Goal: Task Accomplishment & Management: Use online tool/utility

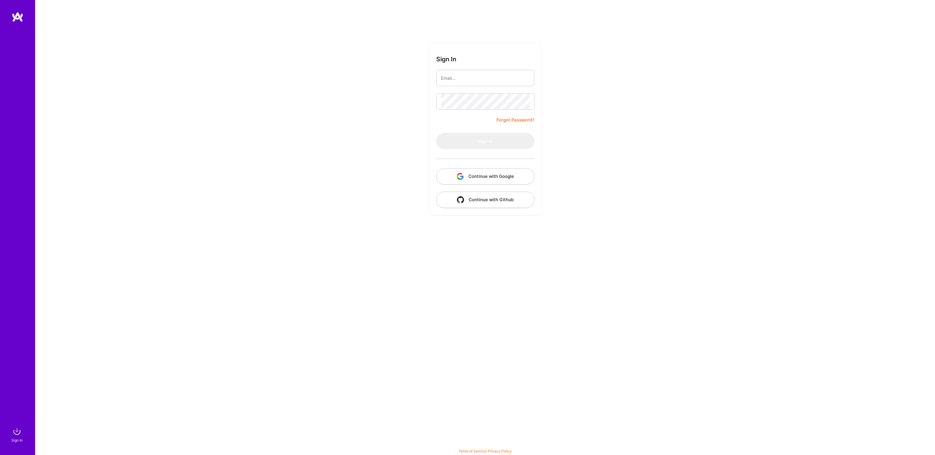
click at [477, 174] on button "Continue with Google" at bounding box center [485, 176] width 98 height 16
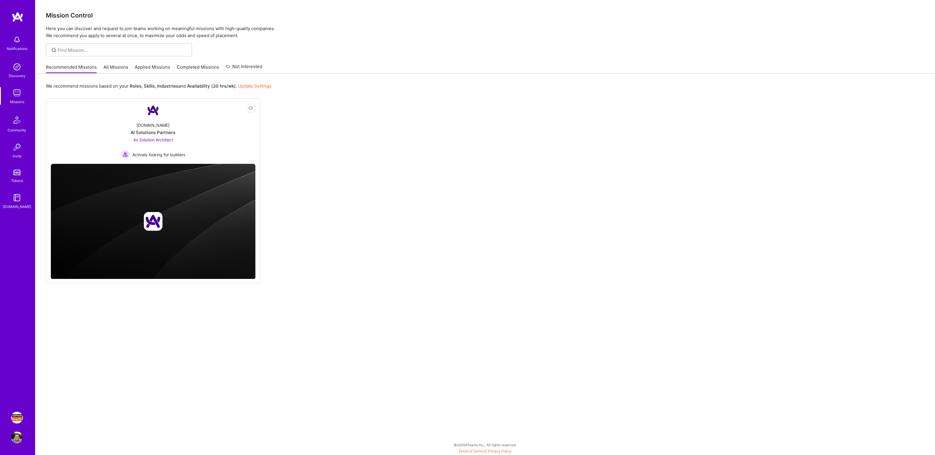
click at [17, 417] on img at bounding box center [17, 418] width 12 height 12
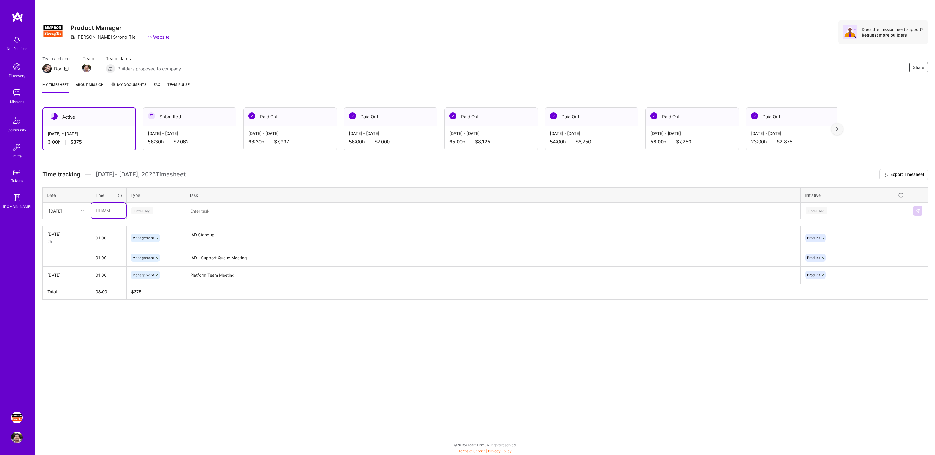
click at [117, 209] on input "text" at bounding box center [108, 210] width 35 height 15
type input "01:00"
type input "mana"
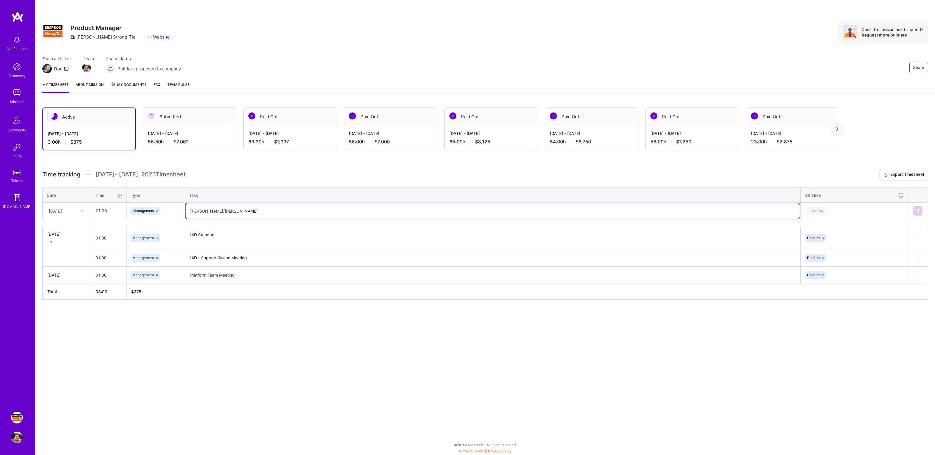
type textarea "[PERSON_NAME]/[PERSON_NAME]"
click at [835, 209] on div "Enter Tag" at bounding box center [854, 210] width 99 height 7
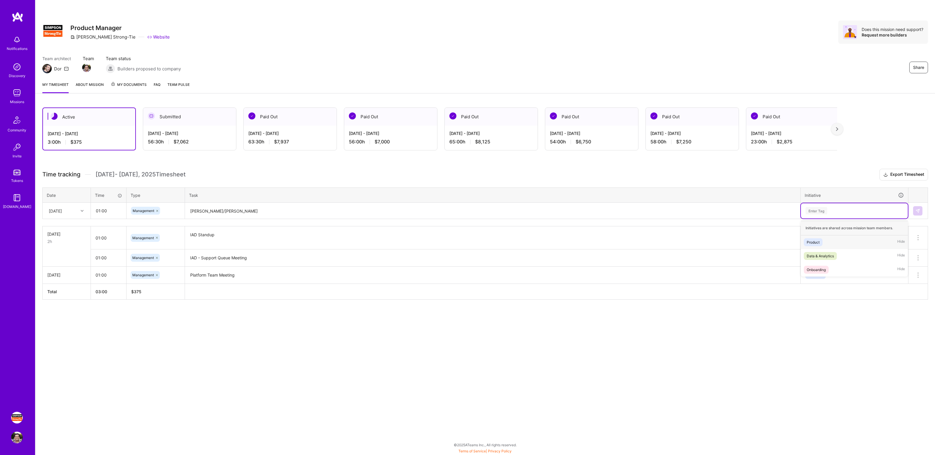
click at [827, 243] on div "Product Hide" at bounding box center [854, 242] width 107 height 14
click at [915, 211] on button at bounding box center [917, 210] width 9 height 9
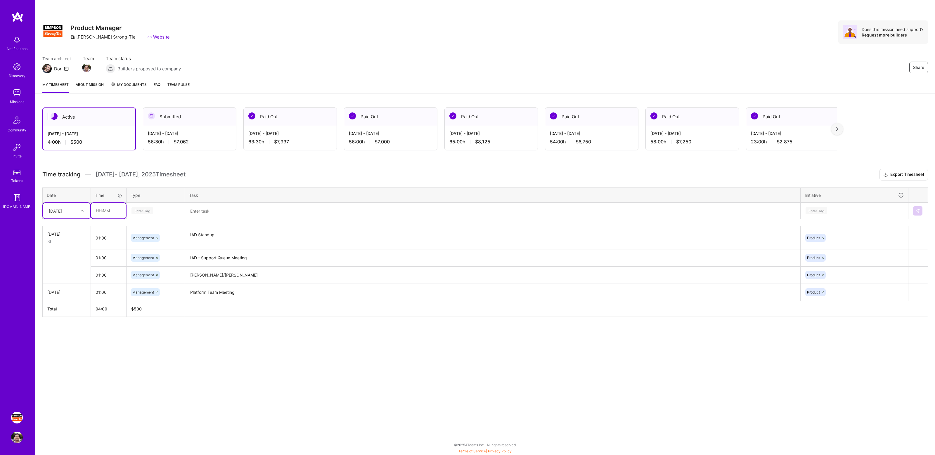
click at [124, 214] on input "text" at bounding box center [108, 210] width 35 height 15
type input "01:00"
type input "manage"
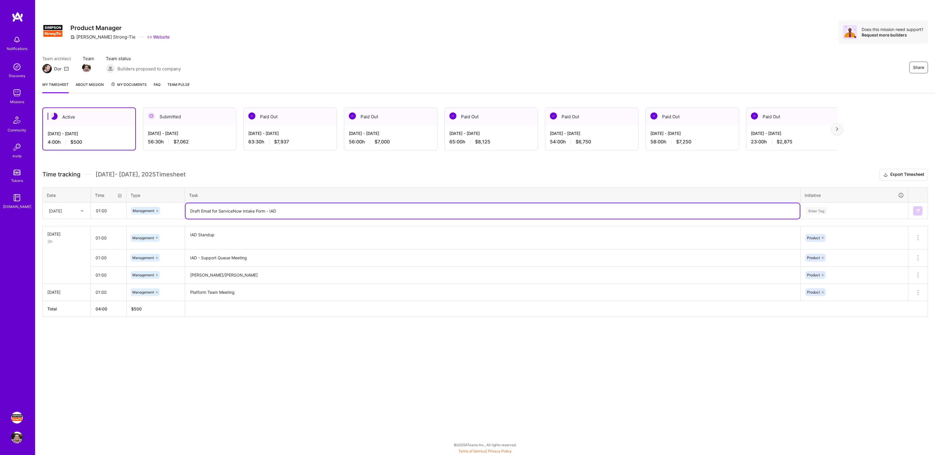
type textarea "Draft Email for ServiceNow Intake Form - IAD"
click at [811, 216] on div "Enter Tag" at bounding box center [854, 210] width 107 height 15
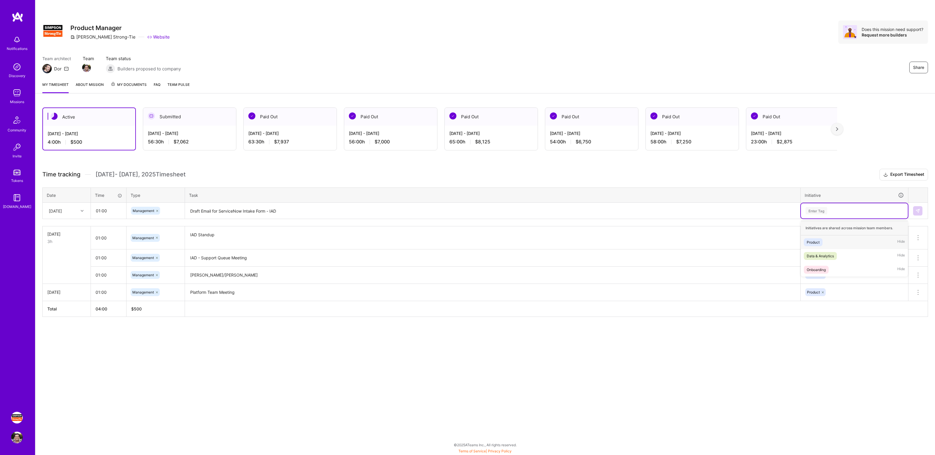
click at [818, 242] on div "Product" at bounding box center [812, 242] width 13 height 6
click at [915, 212] on img at bounding box center [917, 211] width 5 height 5
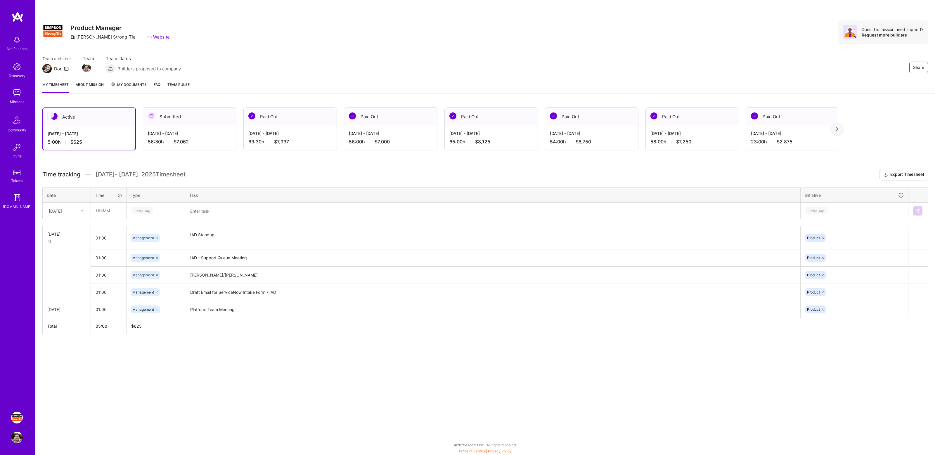
click at [252, 173] on h3 "Time tracking [DATE] - [DATE] Timesheet Export Timesheet" at bounding box center [484, 175] width 885 height 12
click at [242, 164] on div "Active [DATE] - [DATE] 5:00 h $625 Submitted [DATE] - [DATE] 56:30 h $7,062 Pai…" at bounding box center [484, 231] width 899 height 262
